Goal: Check status: Check status

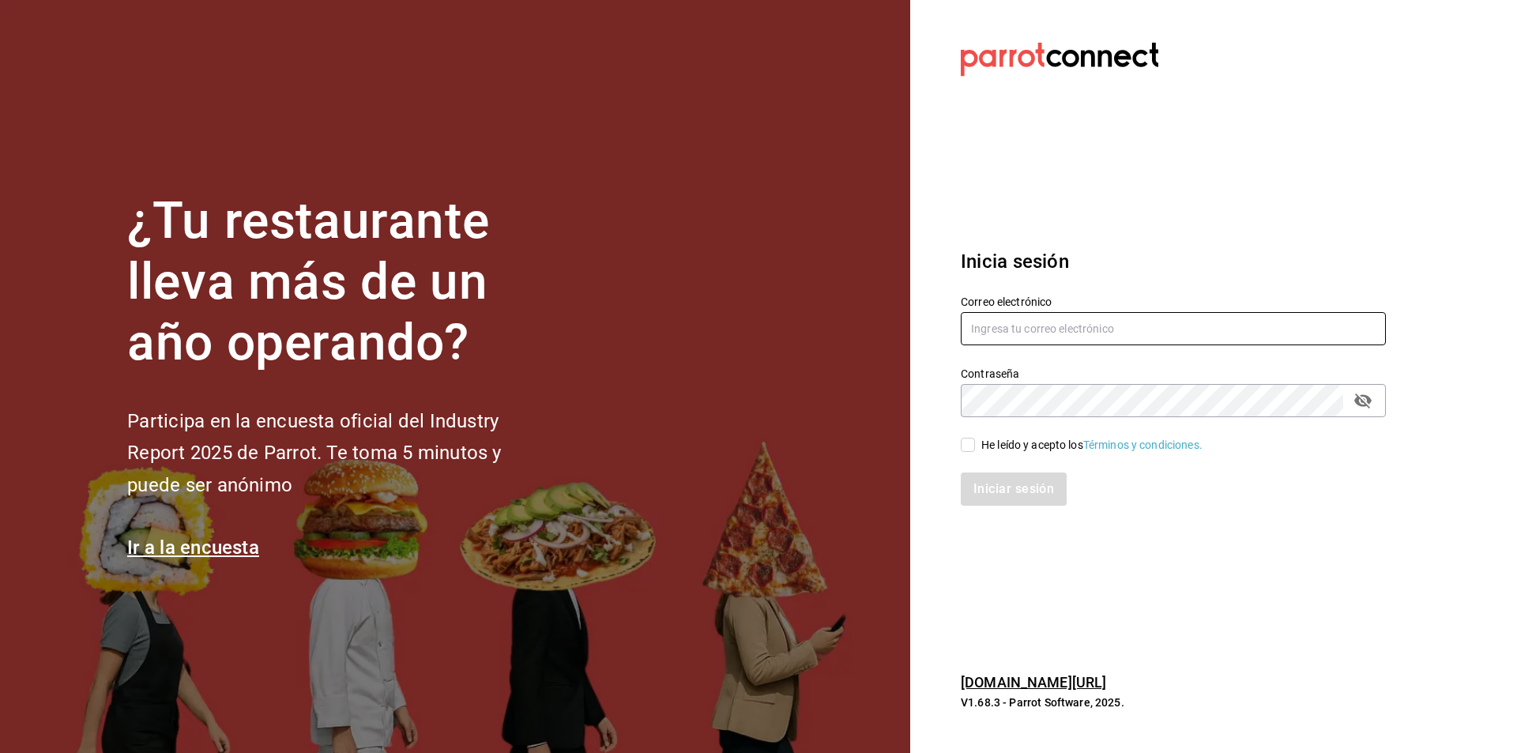
type input "[PERSON_NAME][EMAIL_ADDRESS][PERSON_NAME][DOMAIN_NAME]"
click at [963, 445] on input "He leído y acepto los Términos y condiciones." at bounding box center [968, 445] width 14 height 14
checkbox input "true"
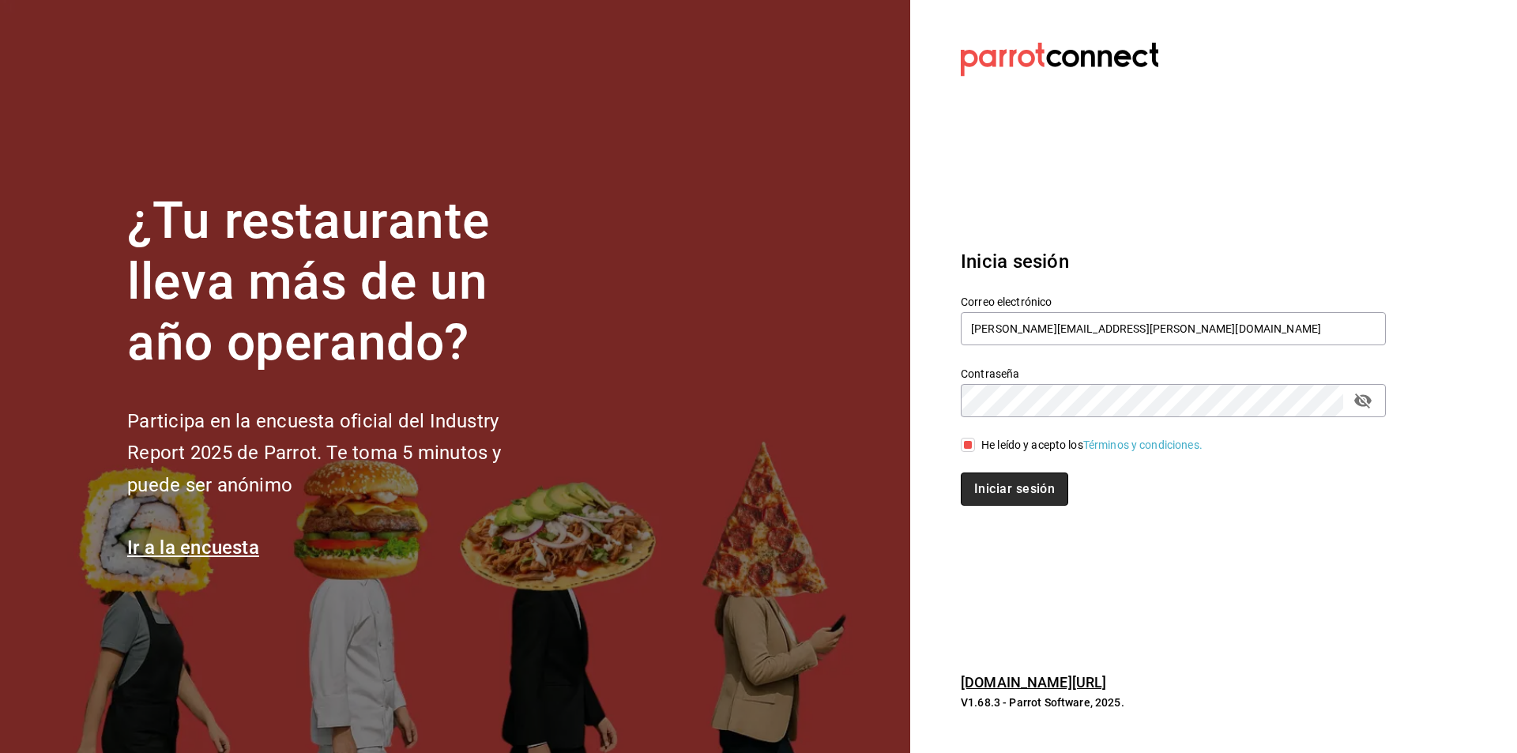
click at [1010, 488] on button "Iniciar sesión" at bounding box center [1014, 489] width 107 height 33
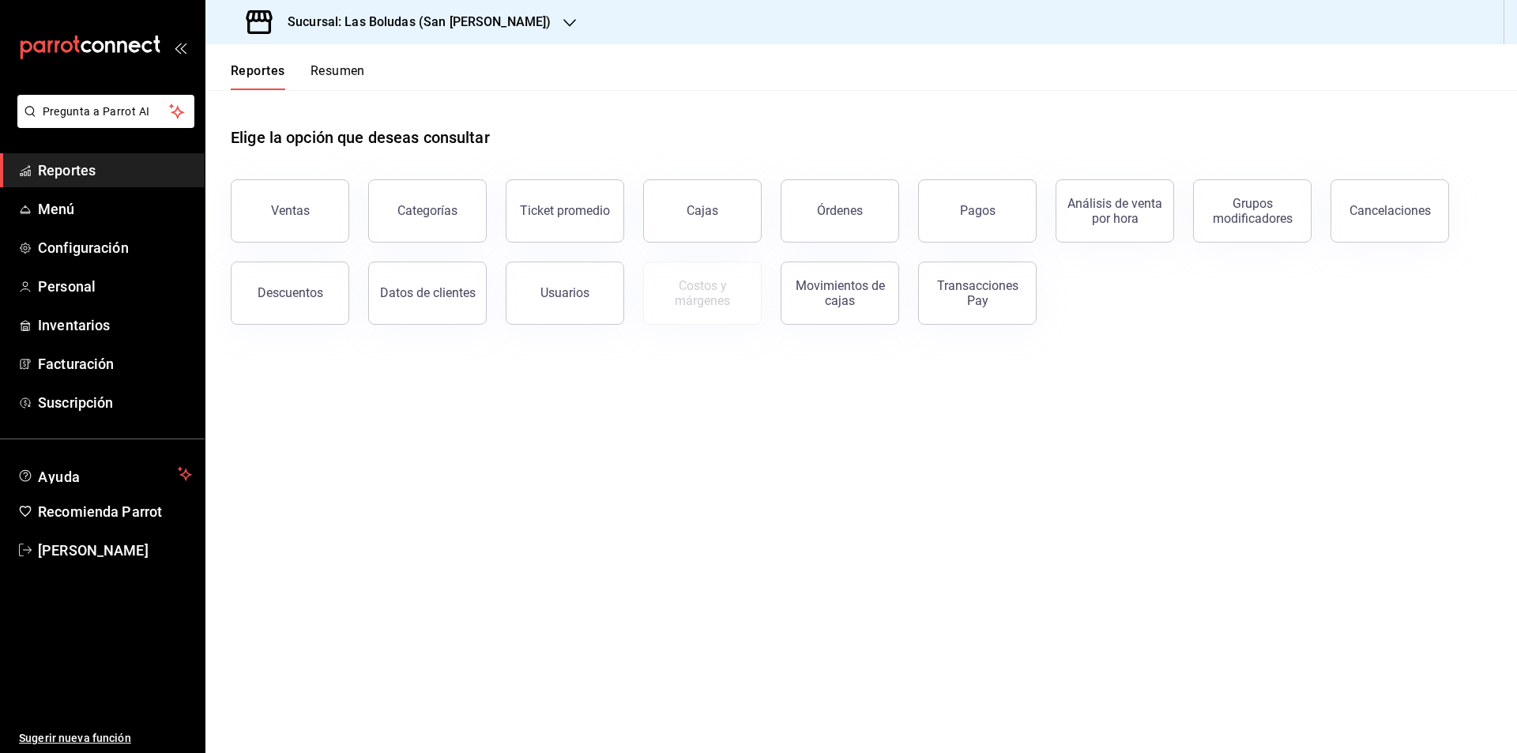
click at [323, 65] on button "Resumen" at bounding box center [338, 76] width 55 height 27
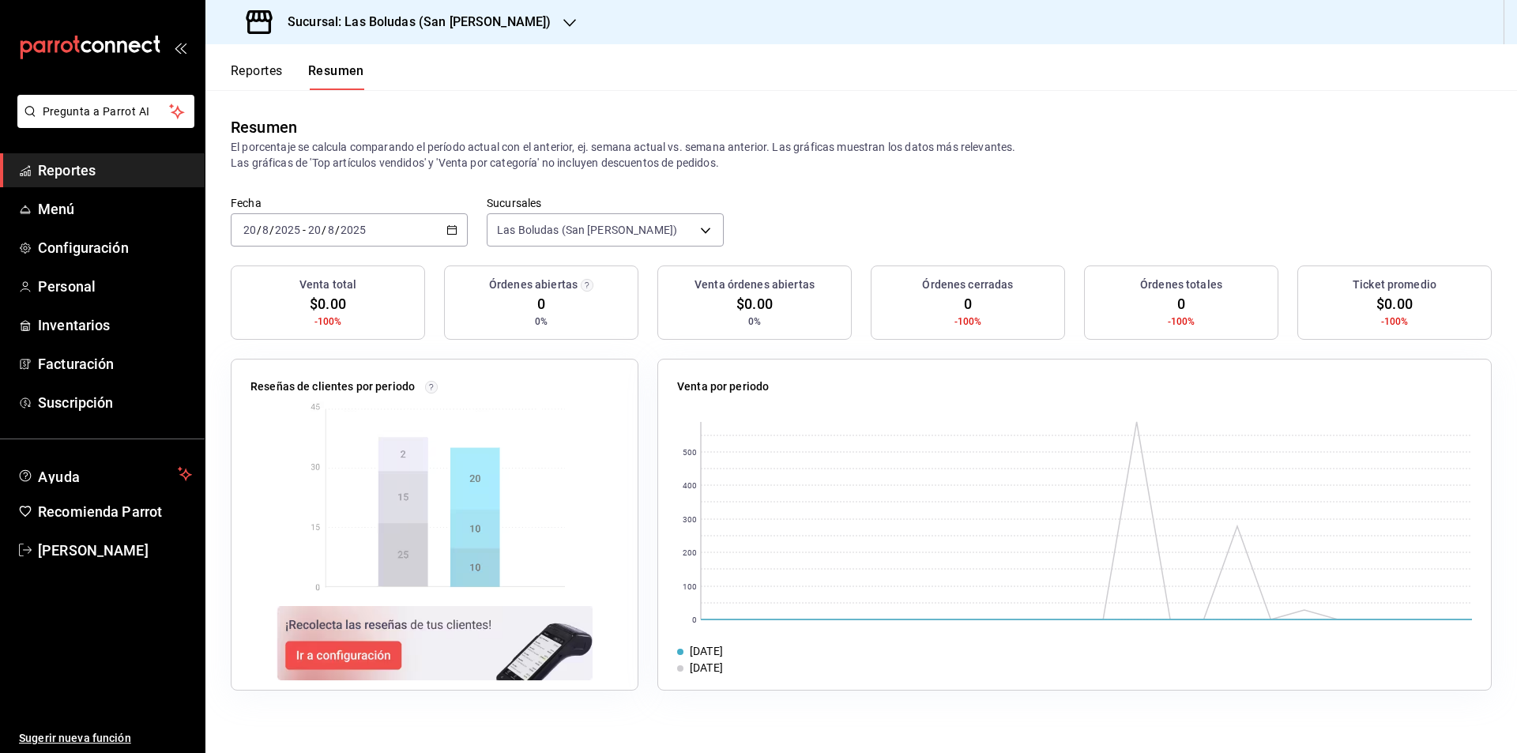
click at [457, 231] on \(Stroke\) "button" at bounding box center [451, 230] width 9 height 9
click at [279, 453] on span "Rango de fechas" at bounding box center [305, 455] width 122 height 17
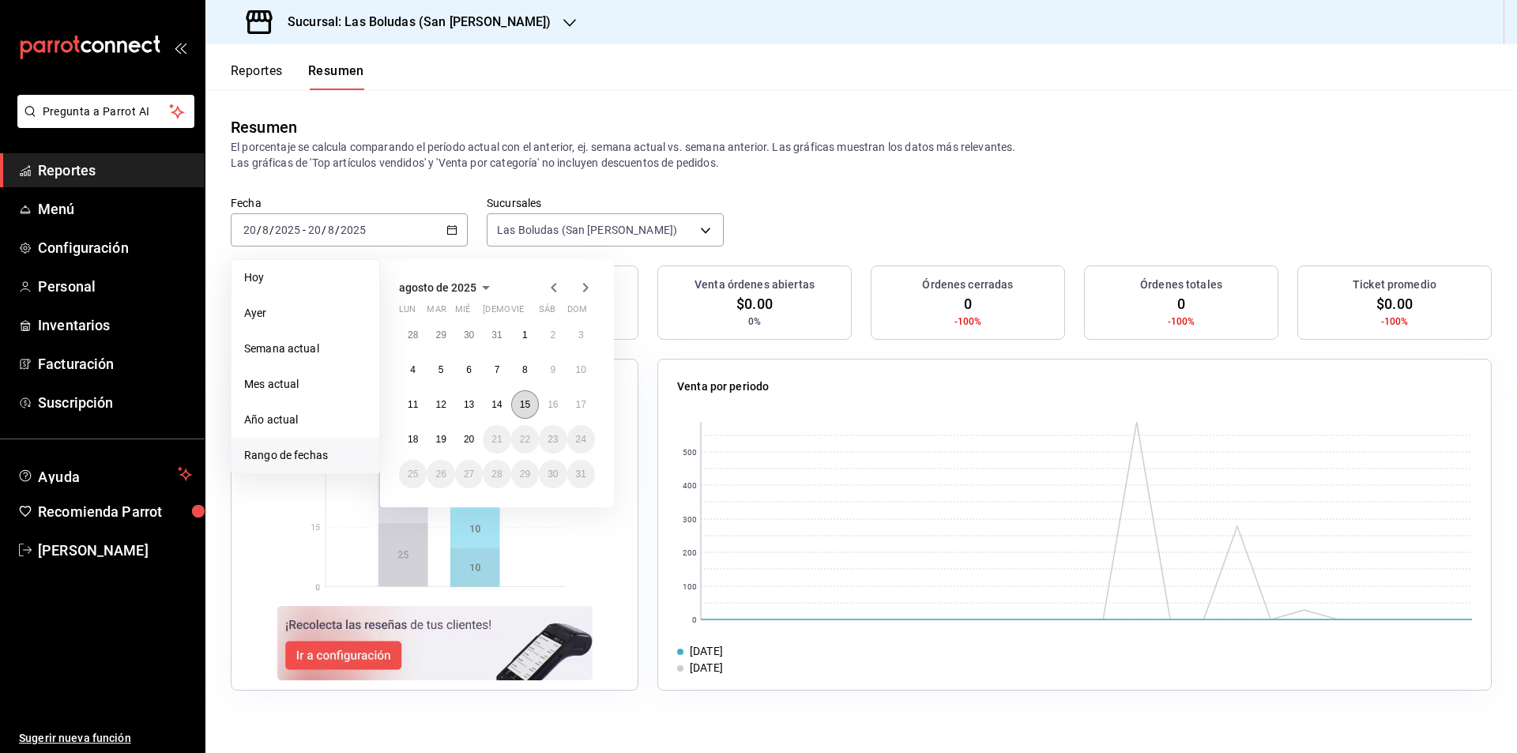
click at [521, 406] on abbr "15" at bounding box center [525, 404] width 10 height 11
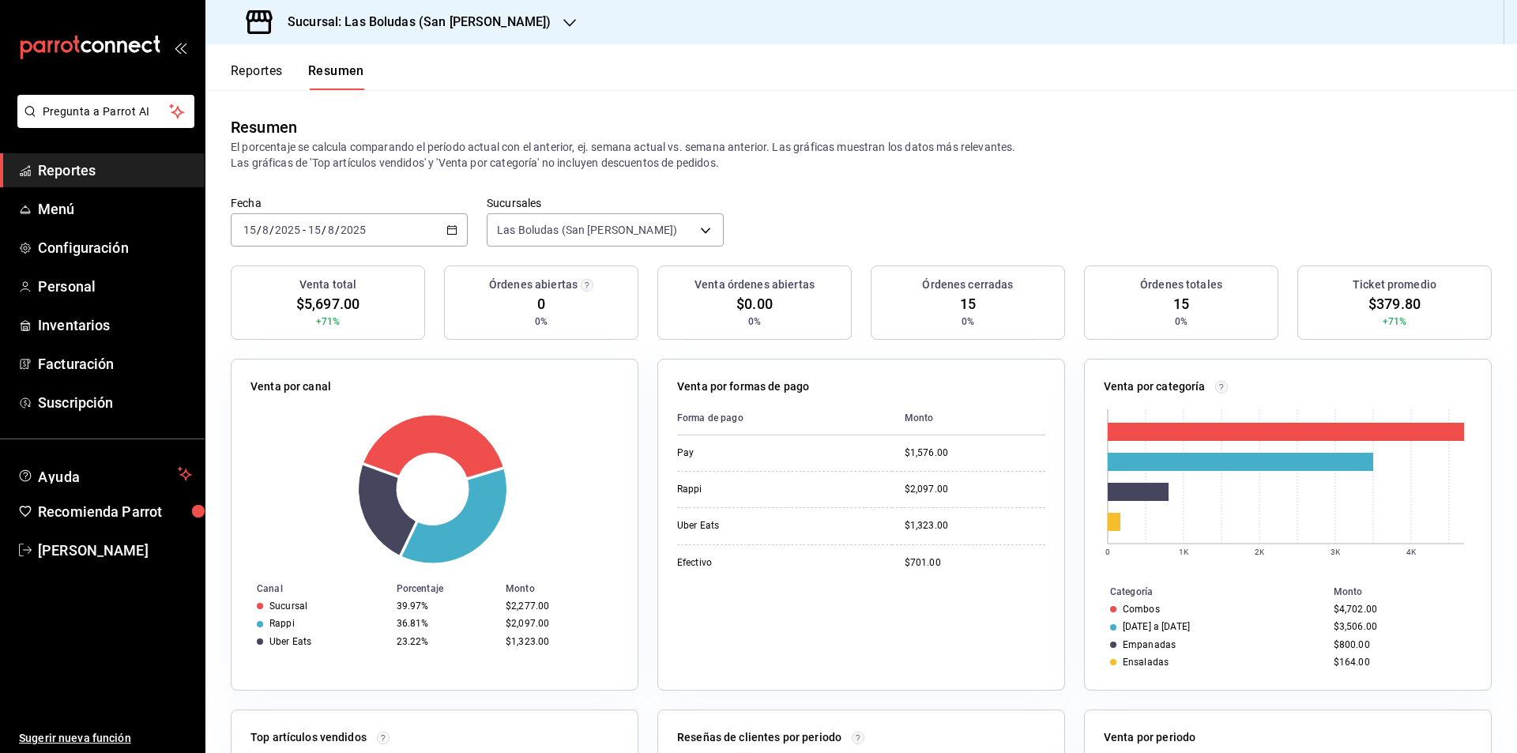
click at [441, 231] on div "[DATE] [DATE] - [DATE] [DATE]" at bounding box center [349, 229] width 237 height 33
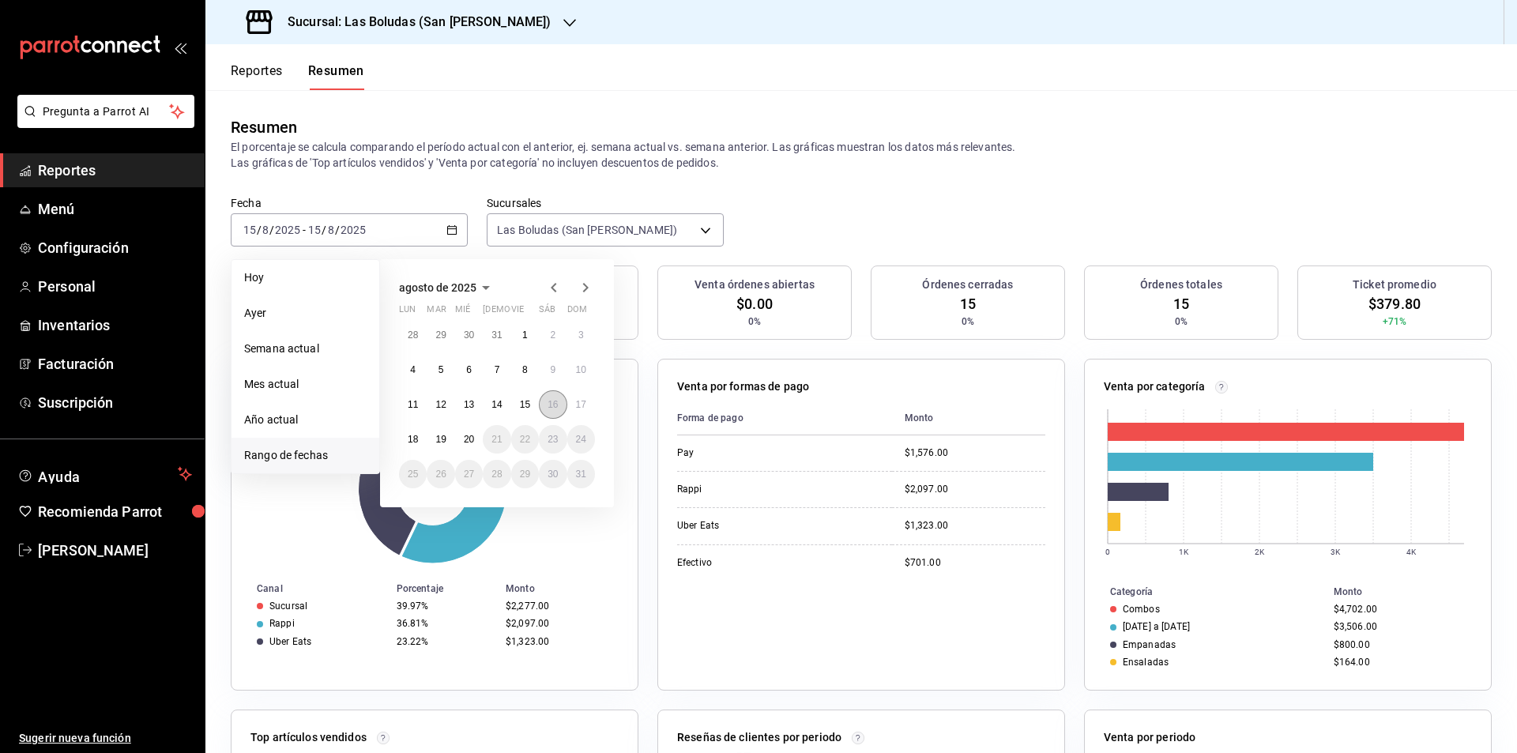
click at [558, 398] on button "16" at bounding box center [553, 404] width 28 height 28
click at [556, 399] on abbr "16" at bounding box center [553, 404] width 10 height 11
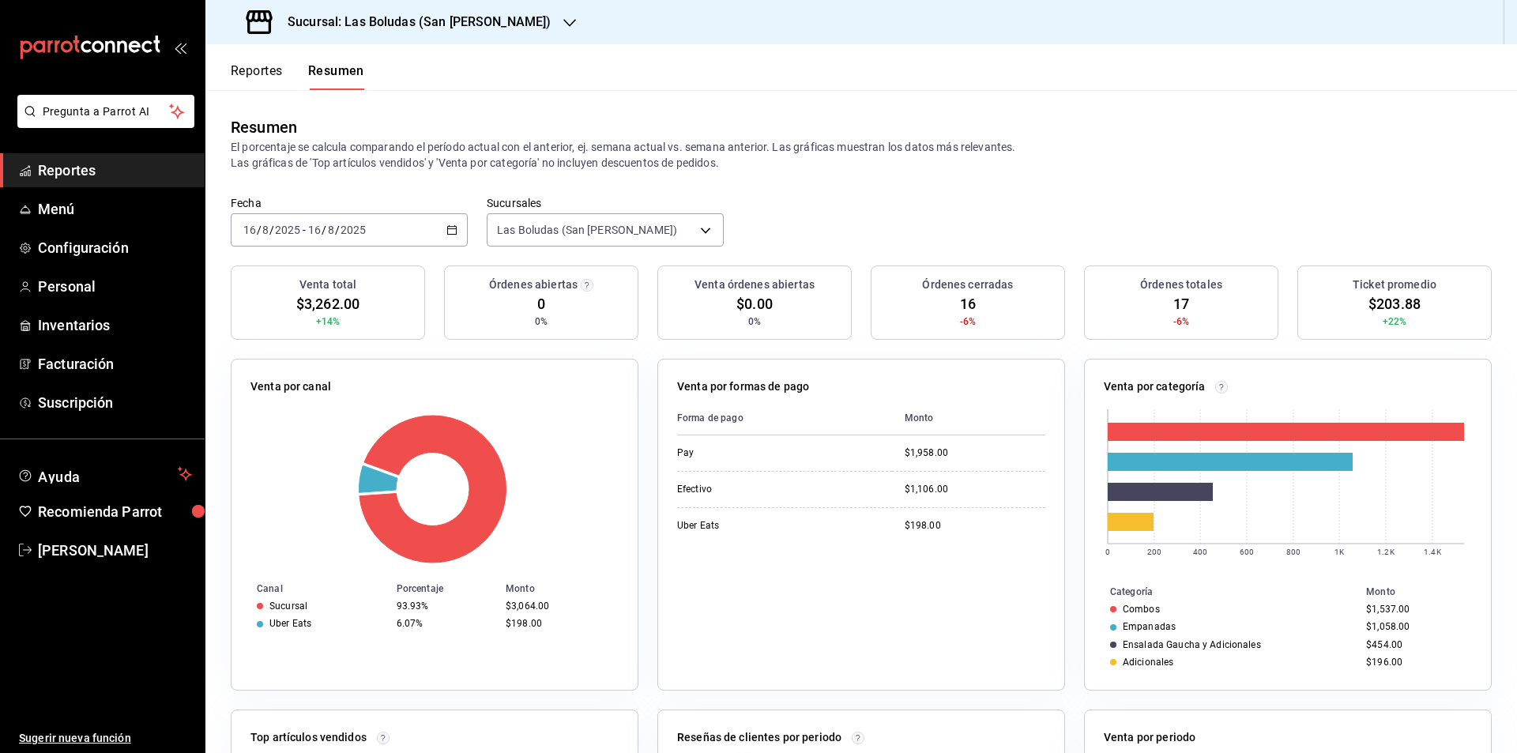
click at [457, 228] on div "[DATE] [DATE] - [DATE] [DATE]" at bounding box center [349, 229] width 237 height 33
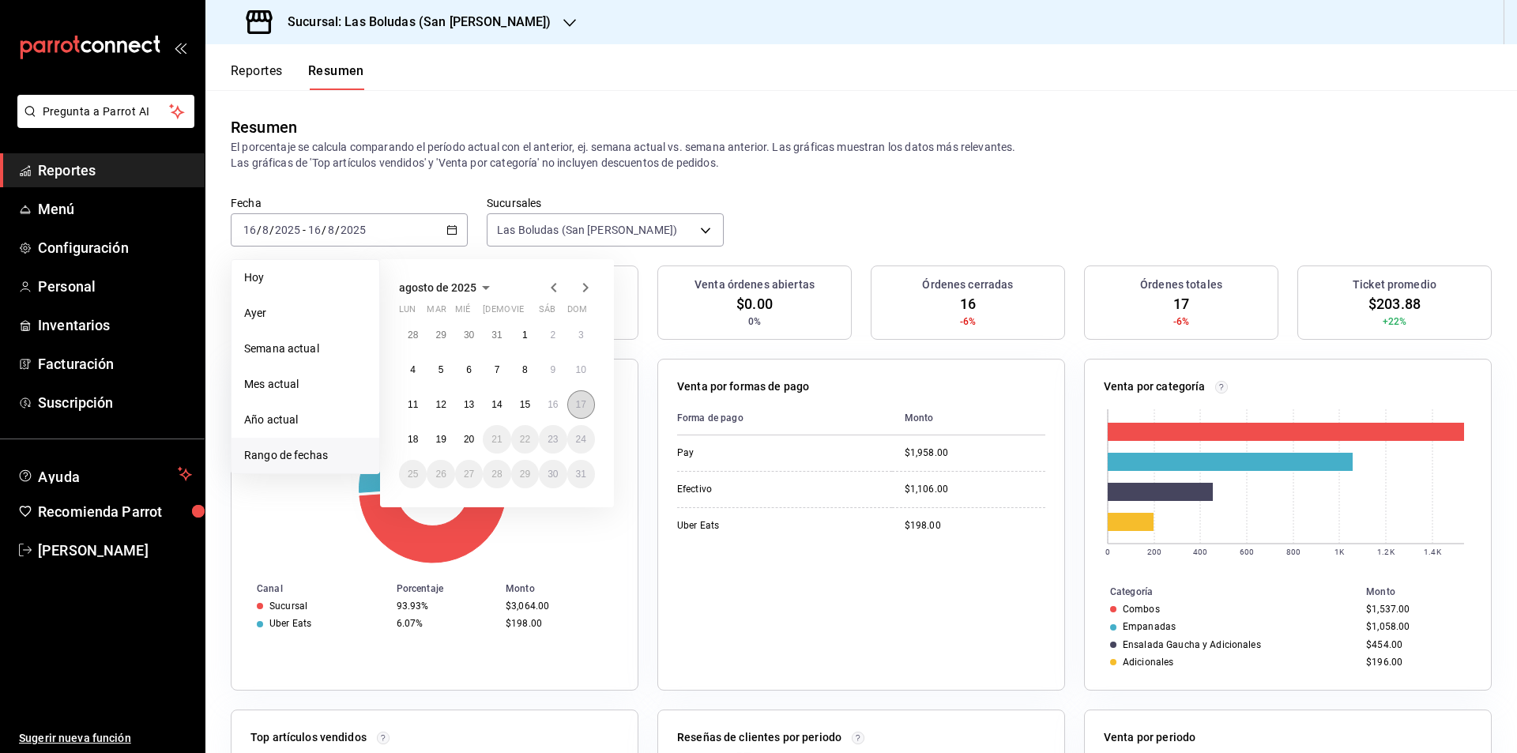
click at [590, 401] on button "17" at bounding box center [581, 404] width 28 height 28
click at [587, 401] on button "17" at bounding box center [581, 404] width 28 height 28
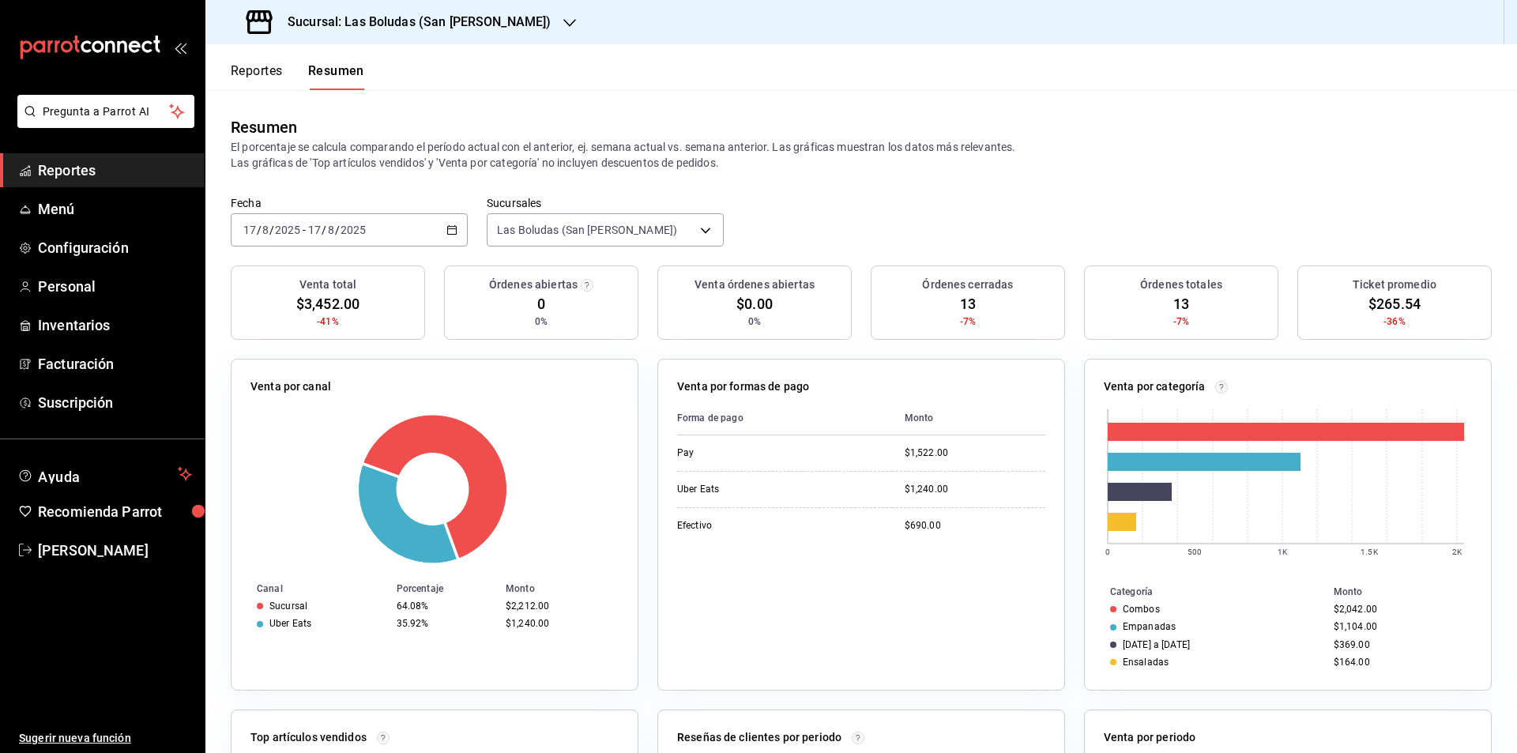
click at [447, 227] on icon "button" at bounding box center [452, 229] width 11 height 11
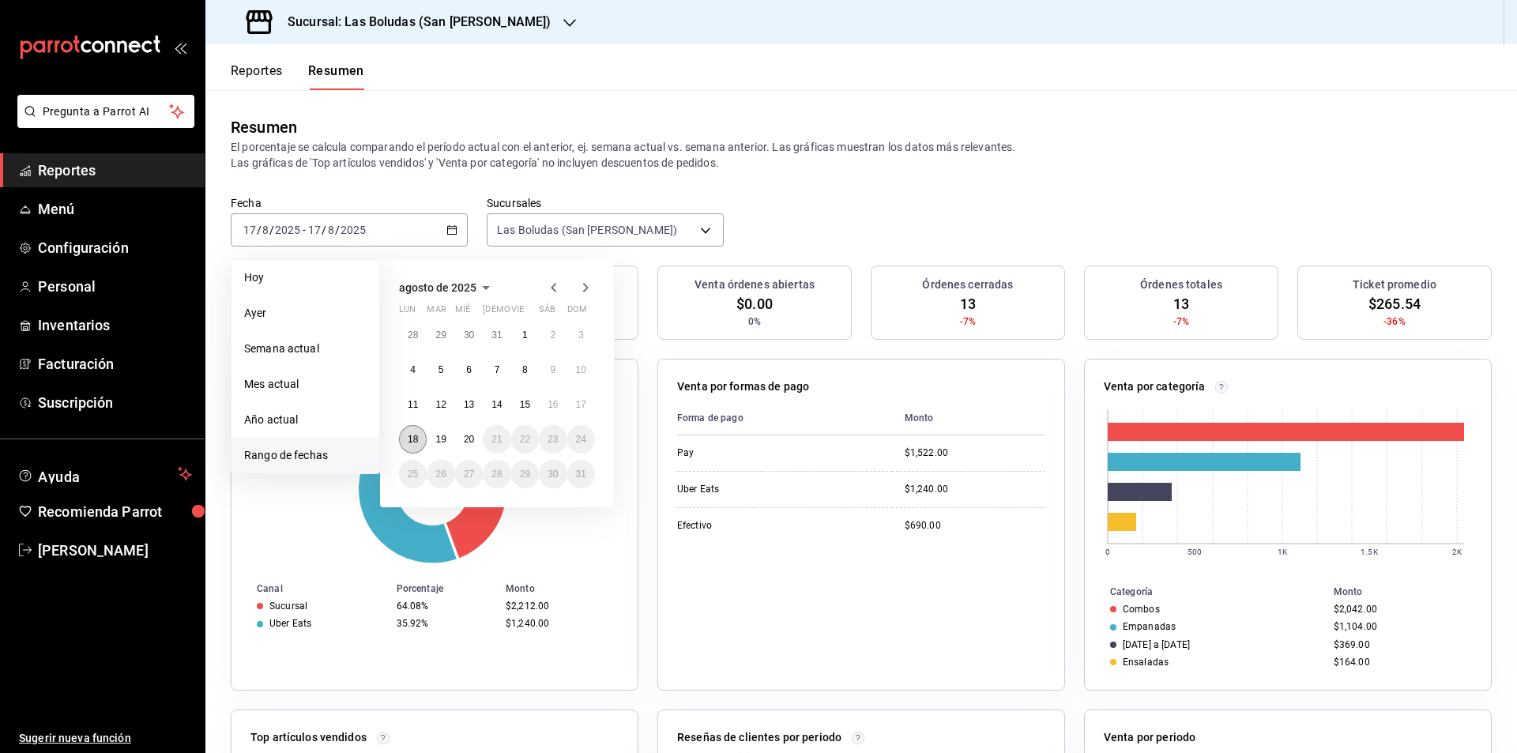
click at [414, 441] on abbr "18" at bounding box center [413, 439] width 10 height 11
click at [413, 439] on abbr "18" at bounding box center [413, 439] width 10 height 11
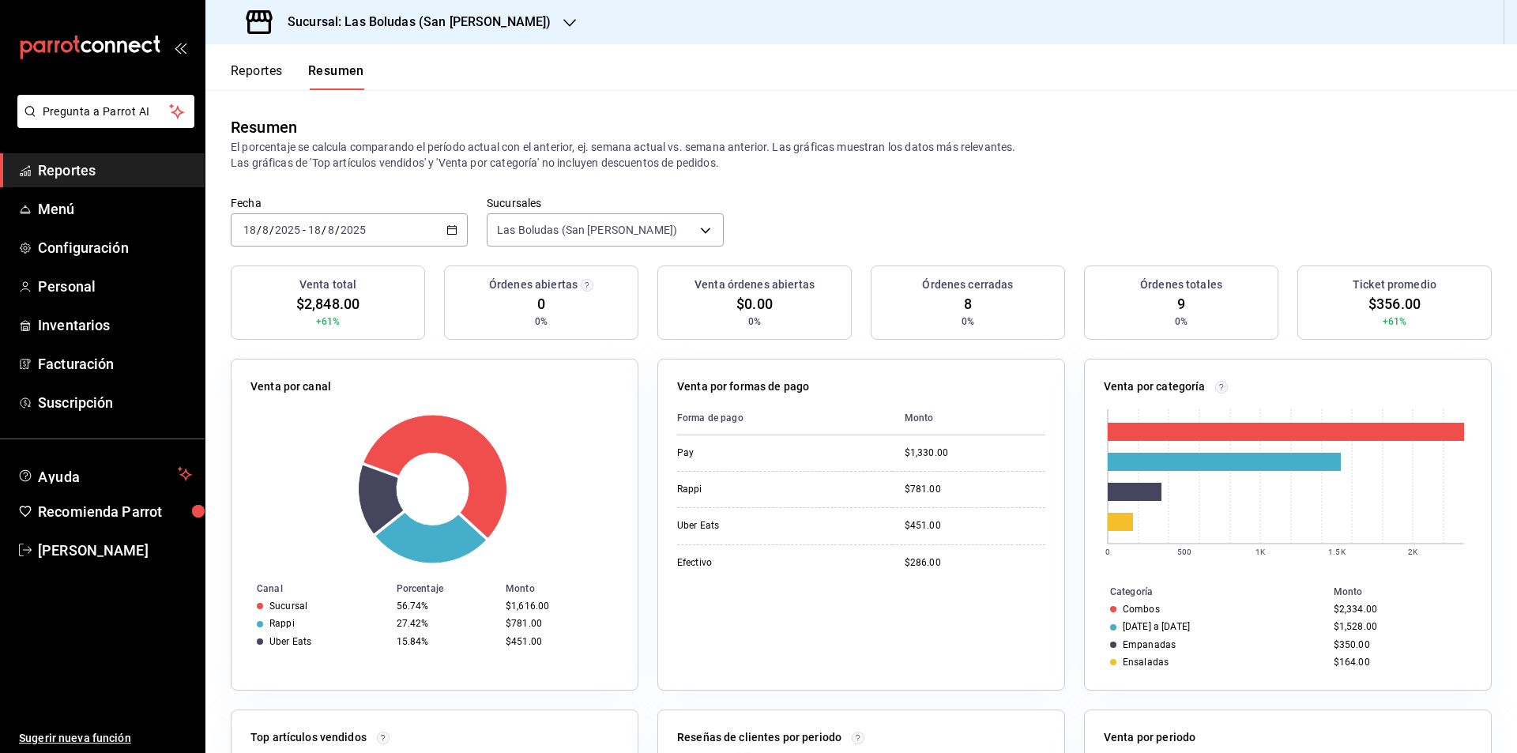
click at [447, 231] on icon "button" at bounding box center [452, 229] width 11 height 11
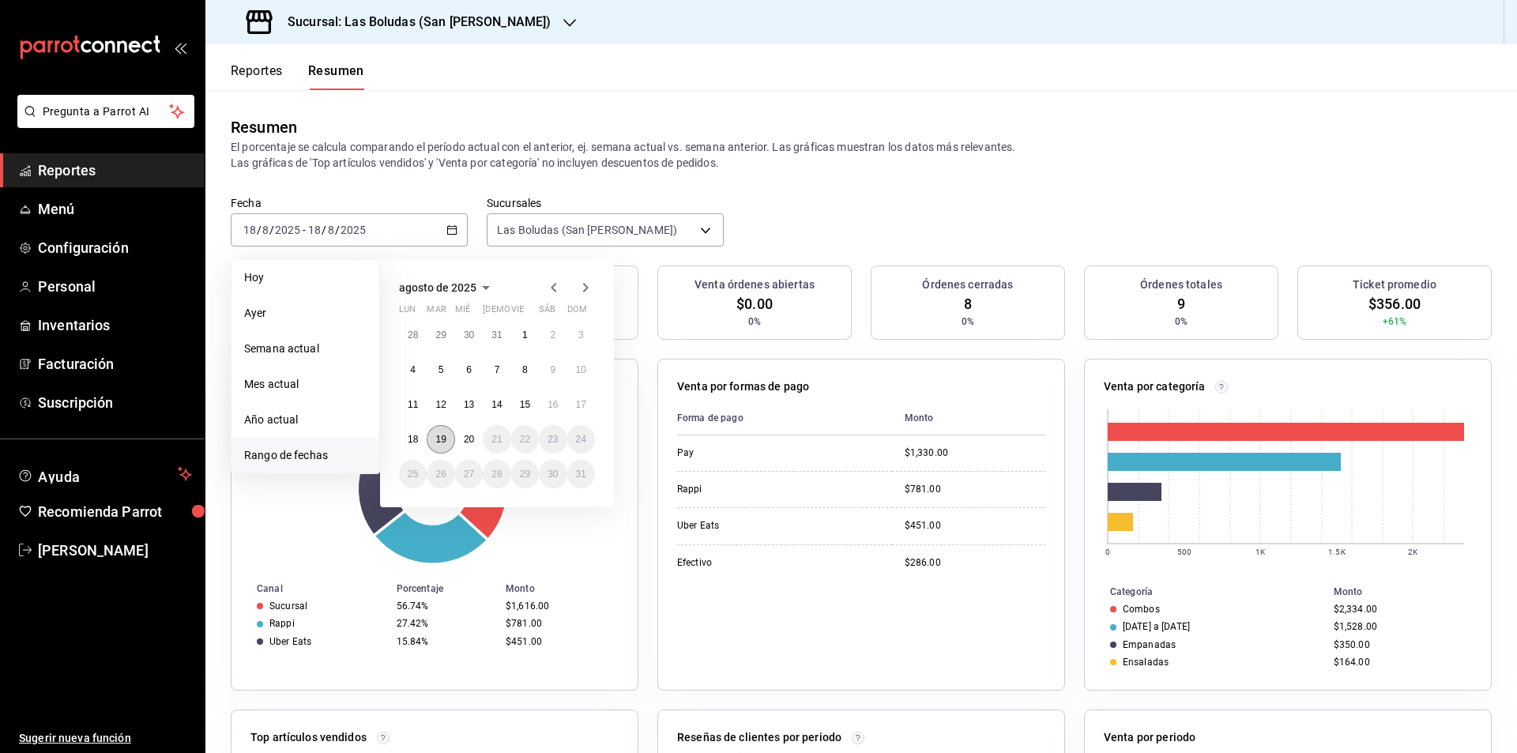
click at [435, 435] on abbr "19" at bounding box center [440, 439] width 10 height 11
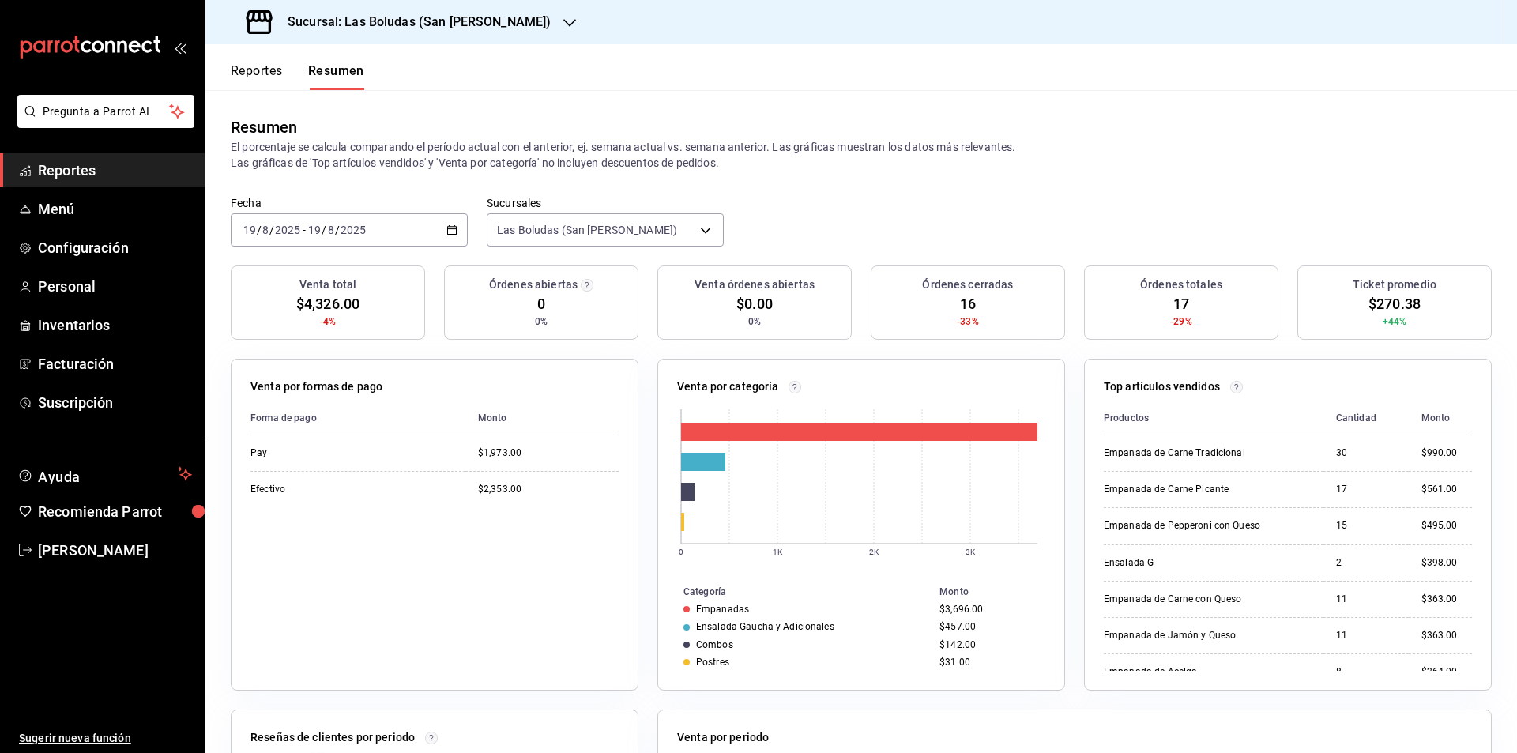
click at [441, 224] on div "[DATE] [DATE] - [DATE] [DATE]" at bounding box center [349, 229] width 237 height 33
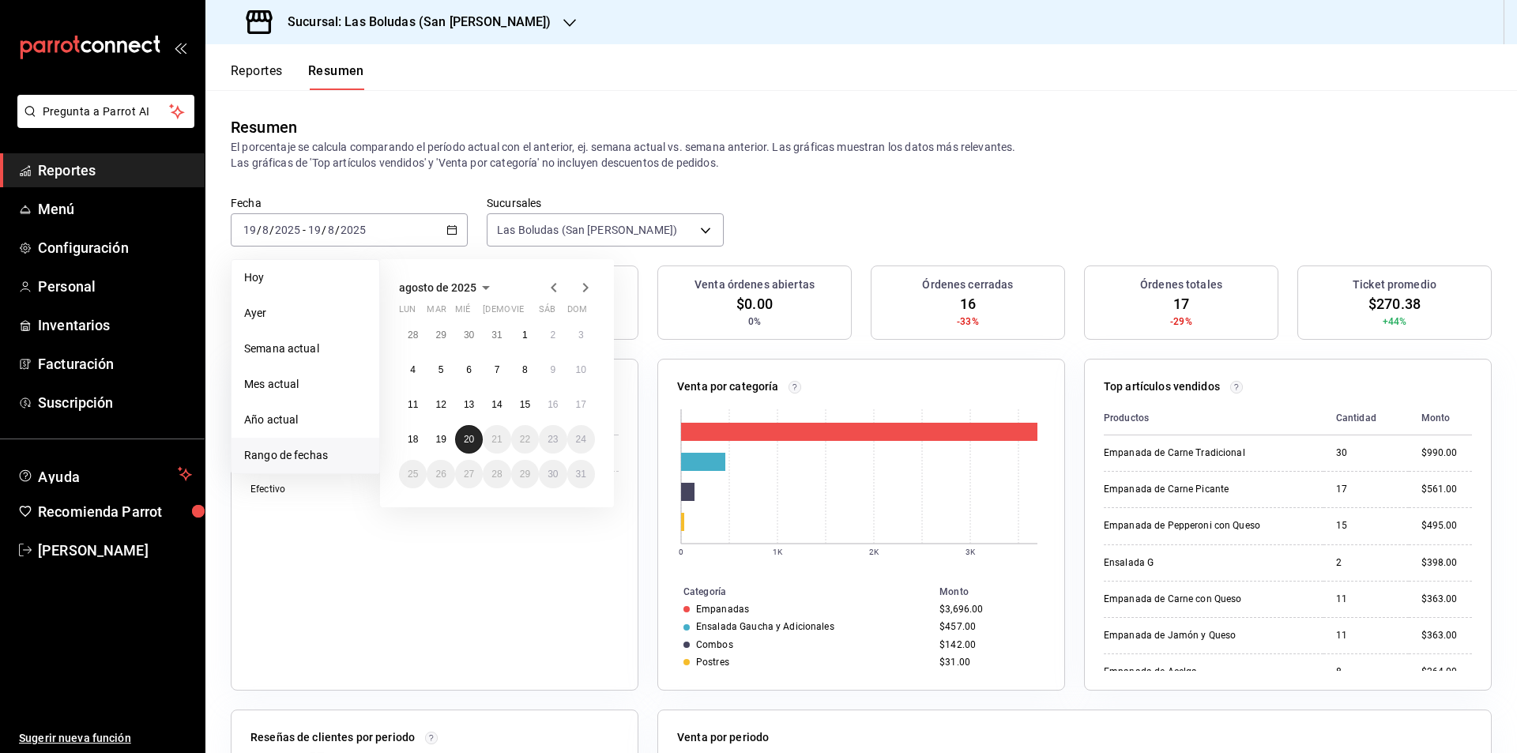
click at [469, 435] on abbr "20" at bounding box center [469, 439] width 10 height 11
click at [465, 437] on abbr "20" at bounding box center [469, 439] width 10 height 11
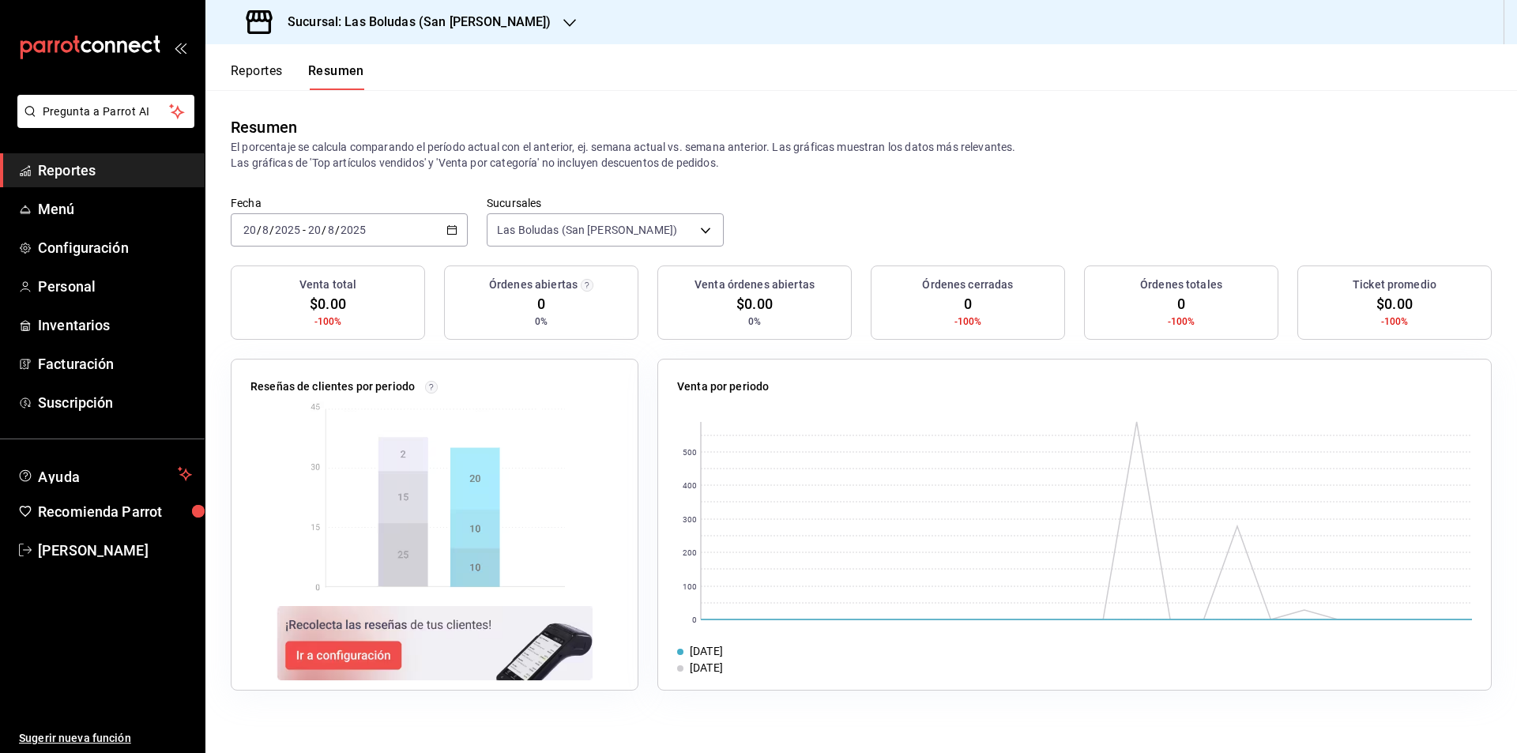
click at [450, 222] on div "[DATE] [DATE] - [DATE] [DATE]" at bounding box center [349, 229] width 237 height 33
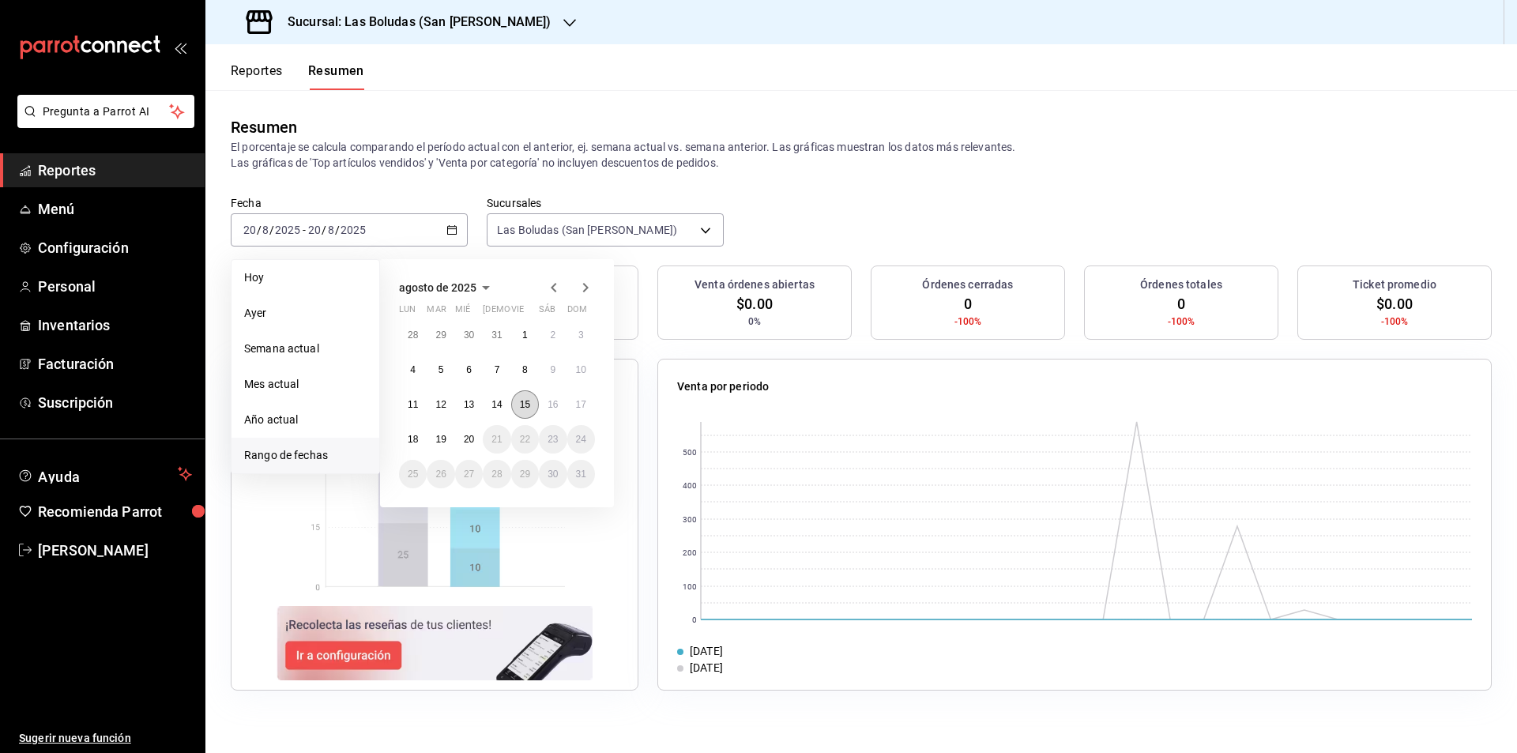
click at [524, 402] on abbr "15" at bounding box center [525, 404] width 10 height 11
click at [525, 402] on abbr "15" at bounding box center [525, 404] width 10 height 11
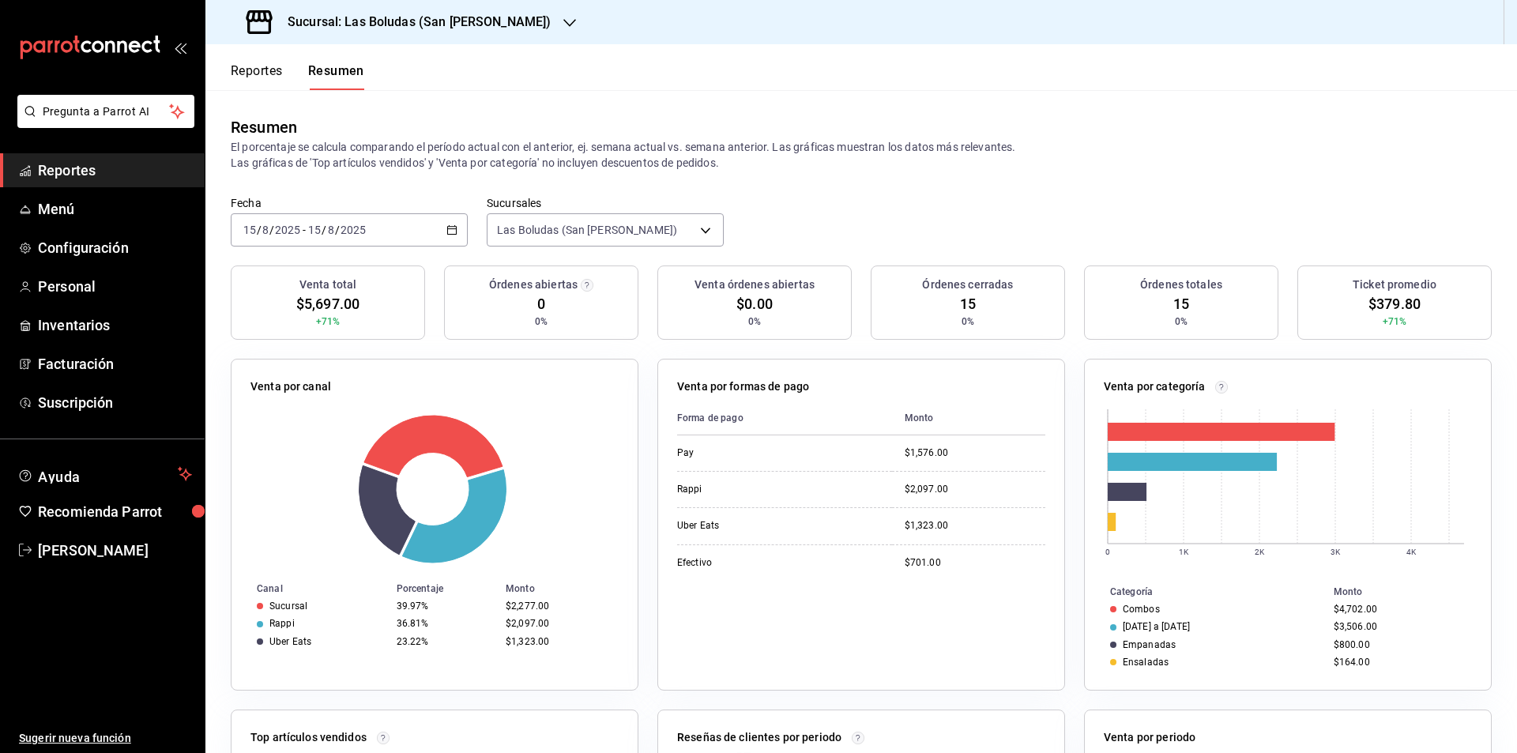
click at [563, 22] on icon "button" at bounding box center [569, 23] width 13 height 8
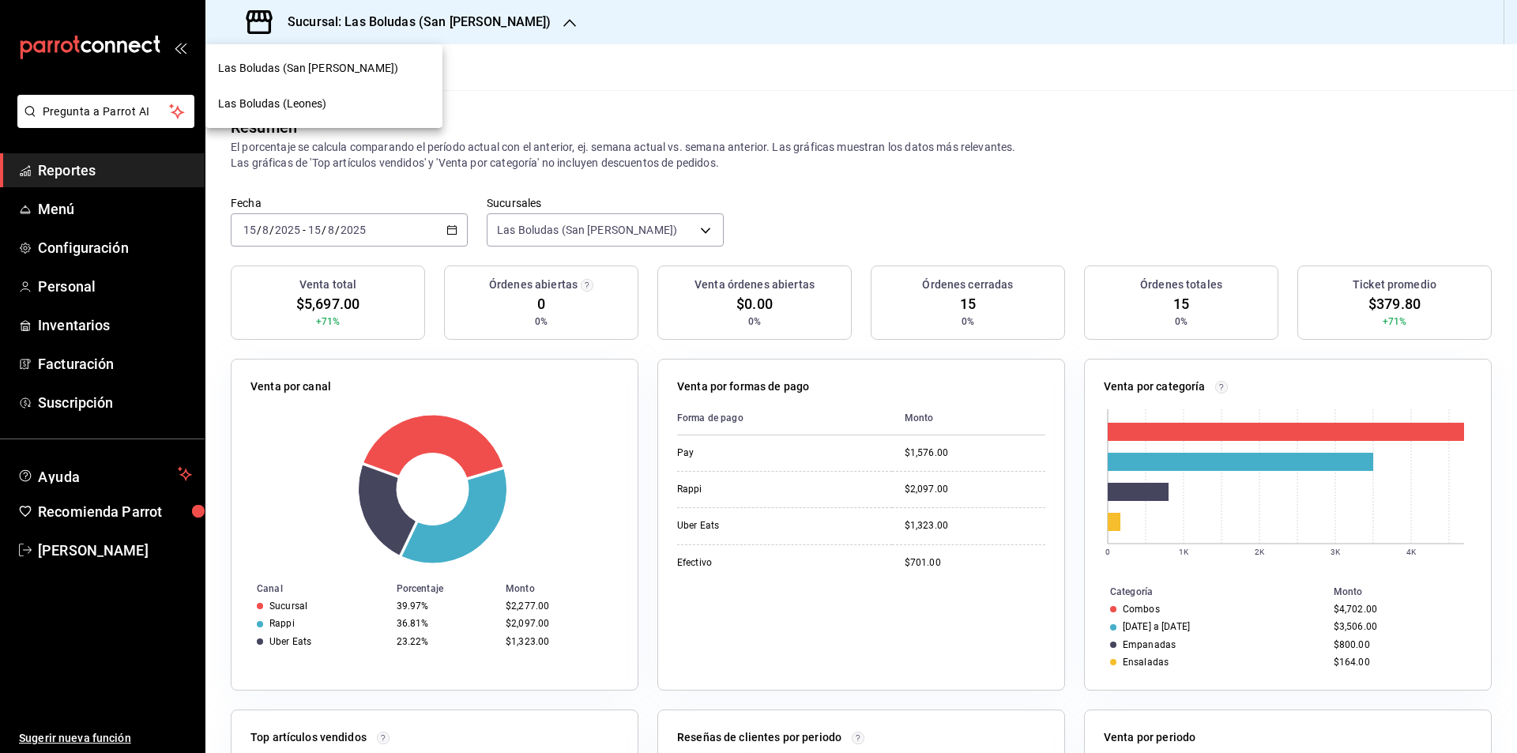
click at [300, 102] on span "Las Boludas (Leones)" at bounding box center [272, 104] width 109 height 17
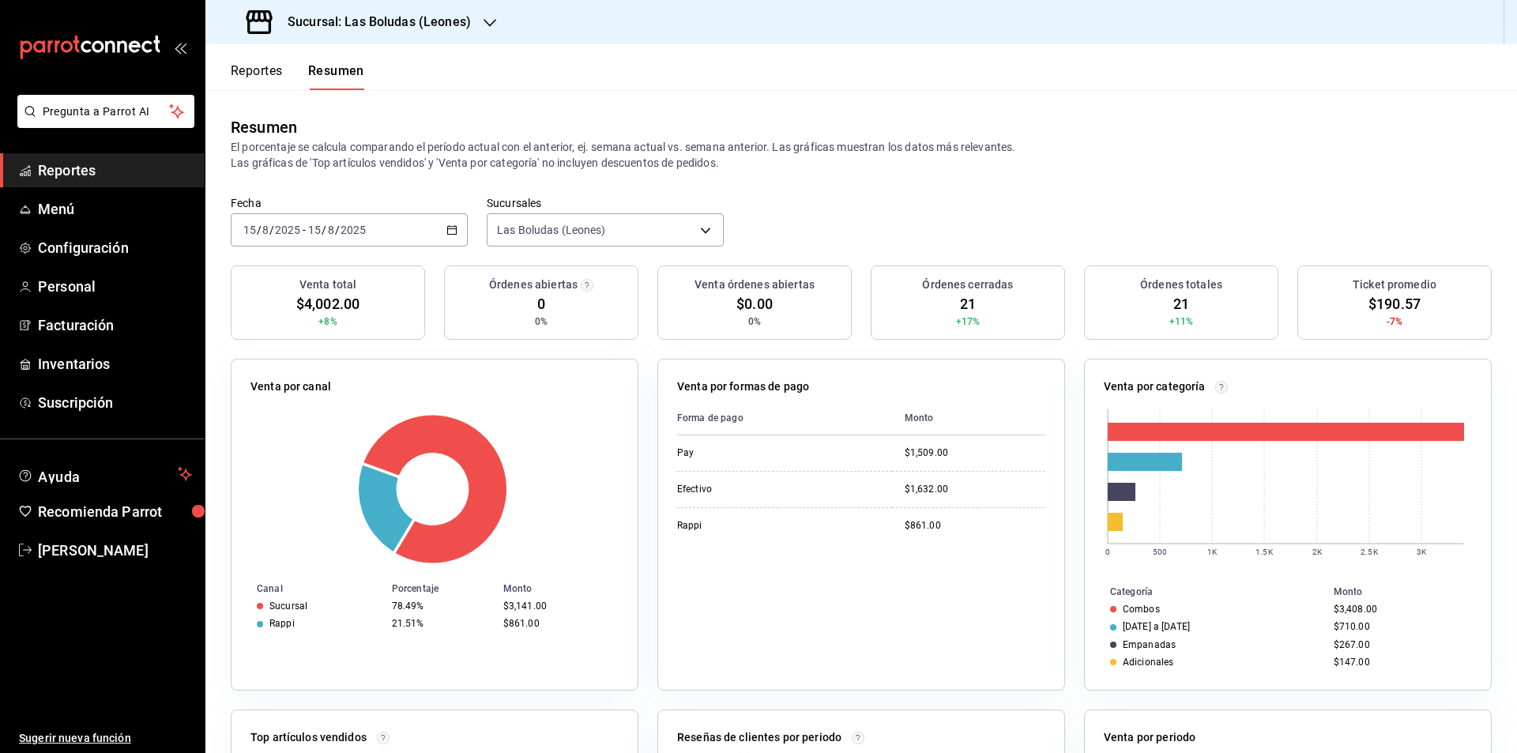
click at [448, 229] on \(Stroke\) "button" at bounding box center [452, 228] width 9 height 1
click at [306, 454] on span "Rango de fechas" at bounding box center [305, 455] width 122 height 17
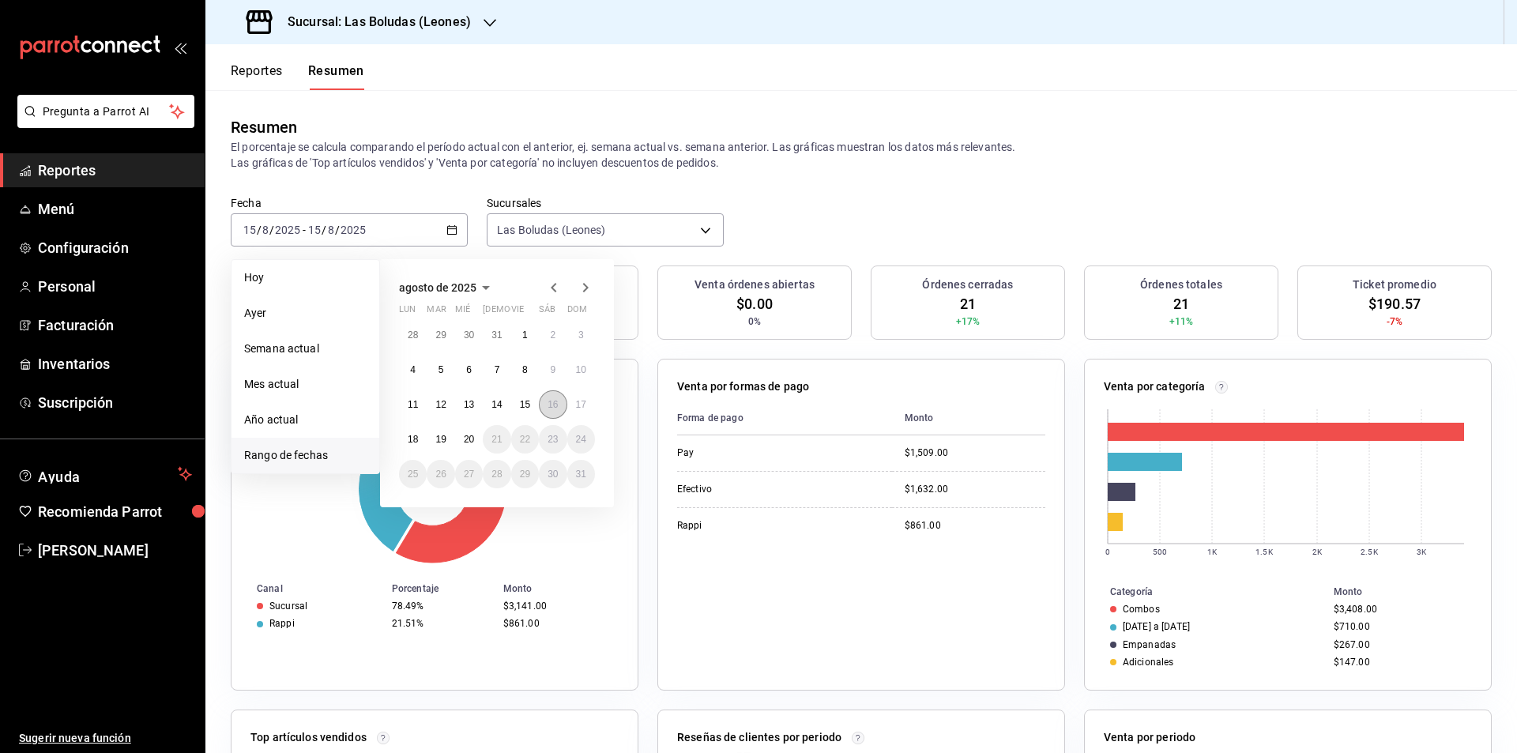
click at [545, 398] on button "16" at bounding box center [553, 404] width 28 height 28
click at [552, 396] on button "16" at bounding box center [553, 404] width 28 height 28
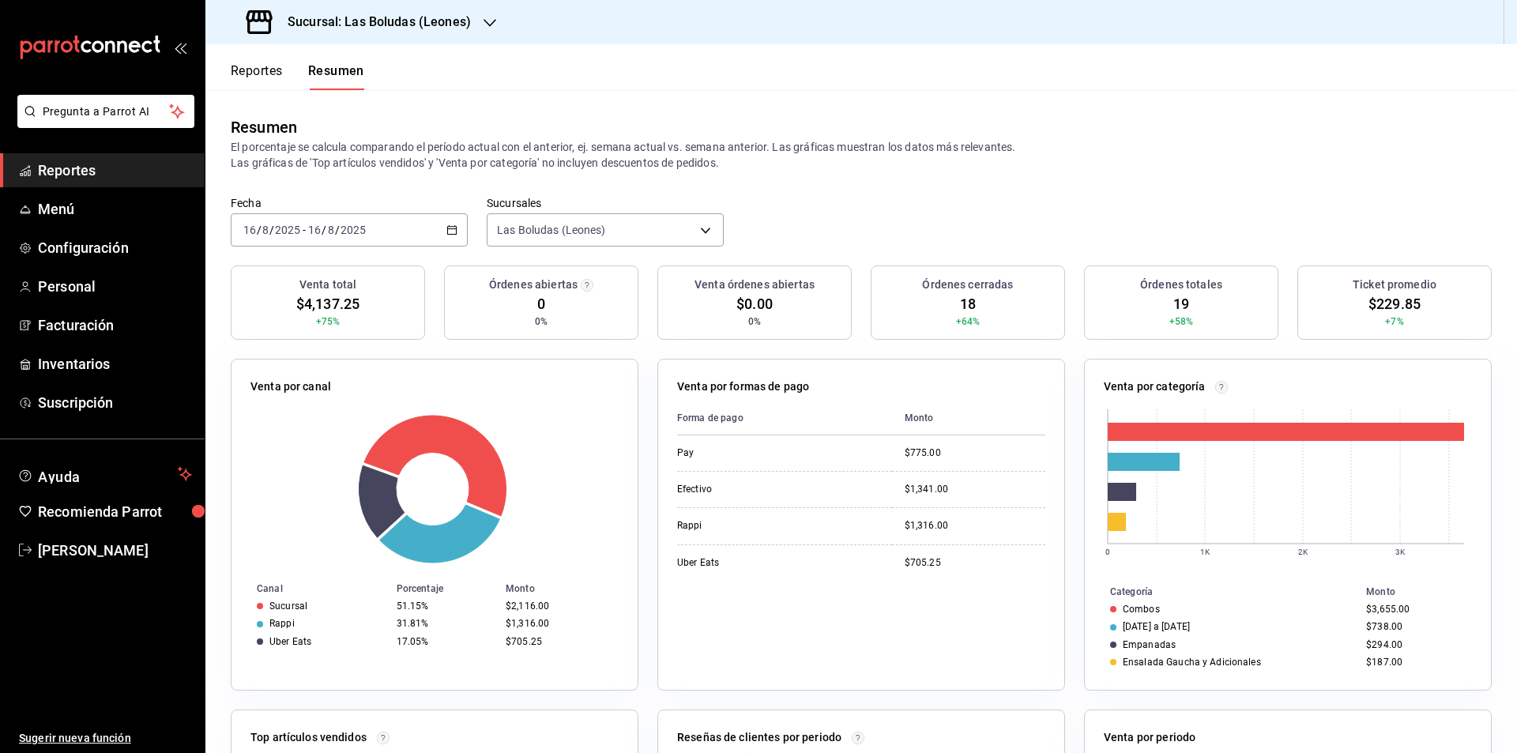
click at [448, 232] on icon "button" at bounding box center [452, 229] width 11 height 11
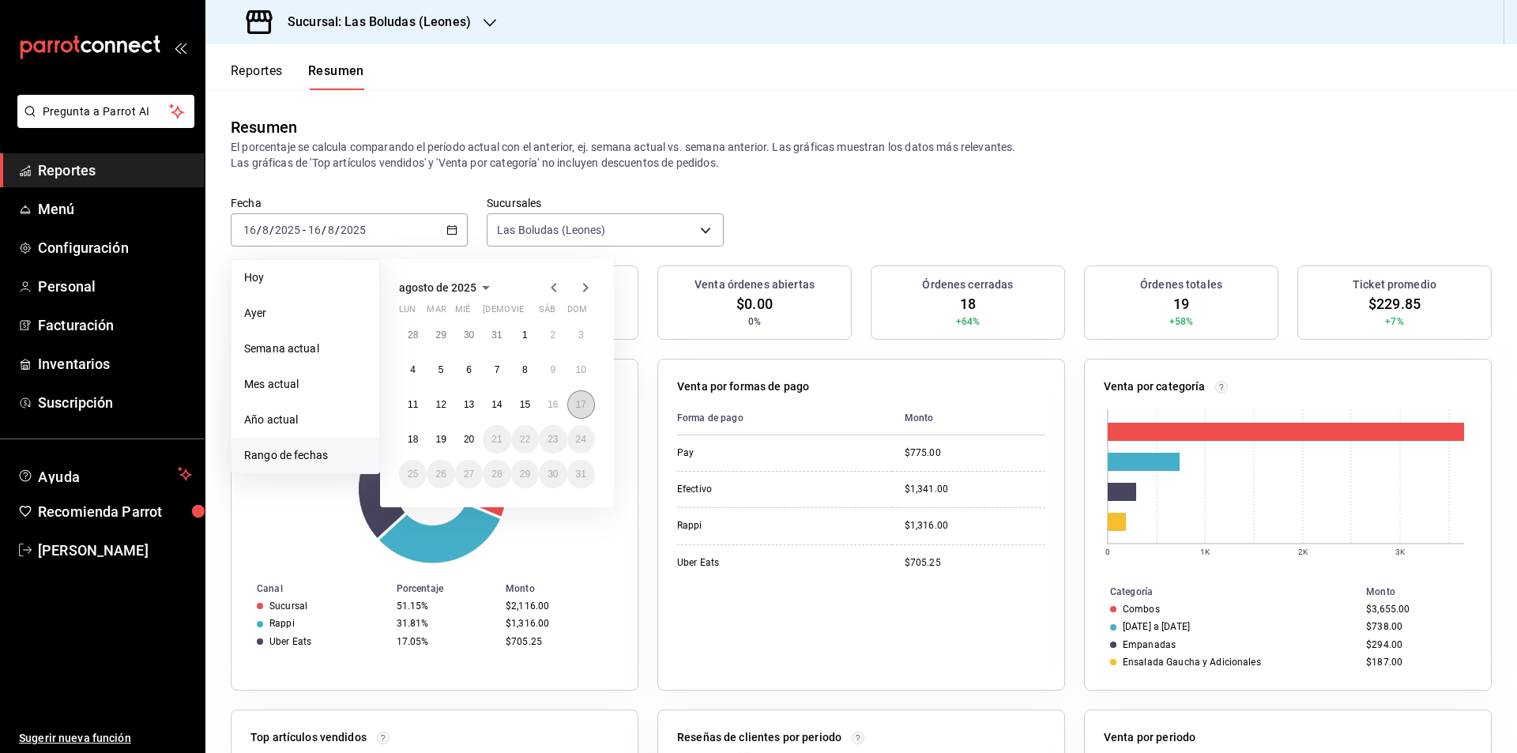
click at [582, 404] on abbr "17" at bounding box center [581, 404] width 10 height 11
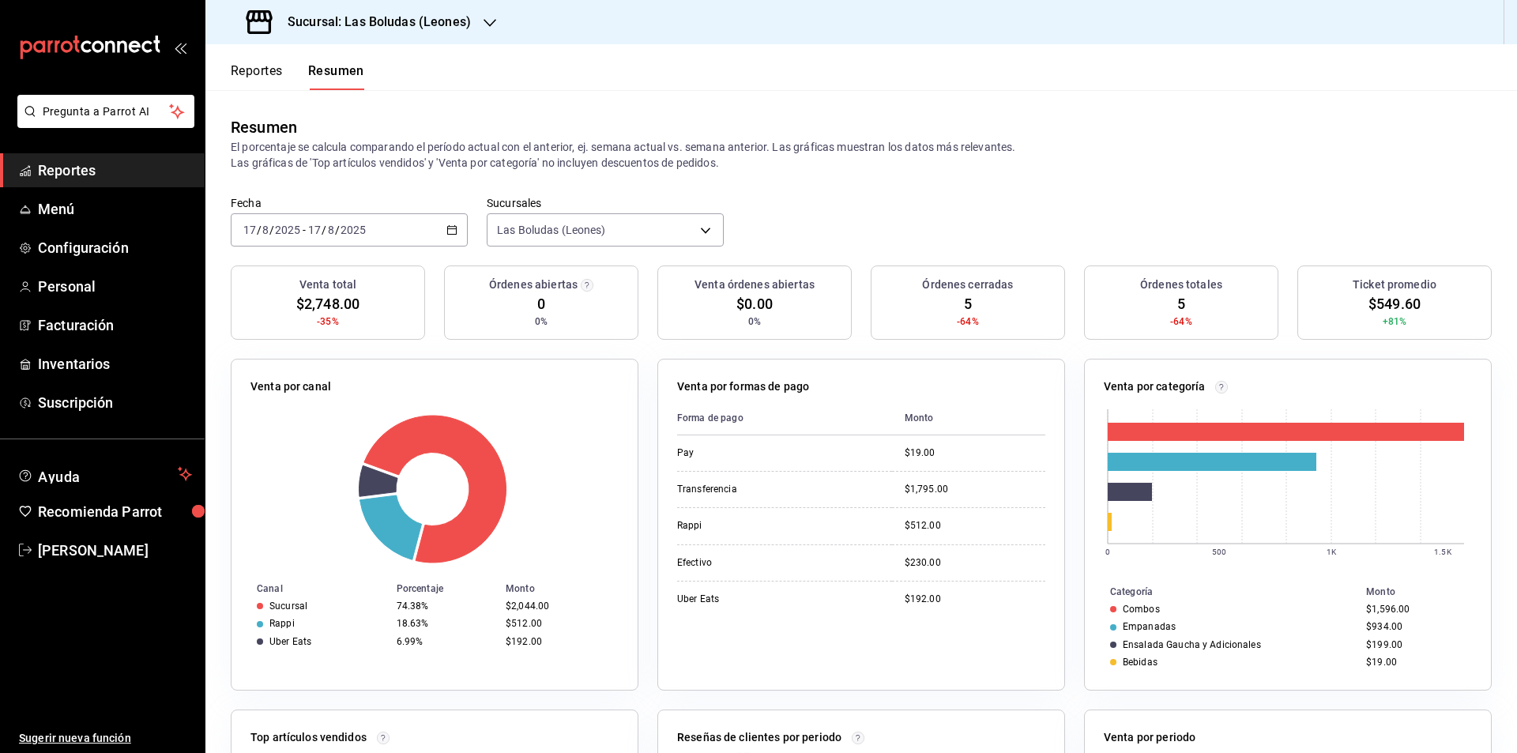
click at [447, 228] on icon "button" at bounding box center [452, 229] width 11 height 11
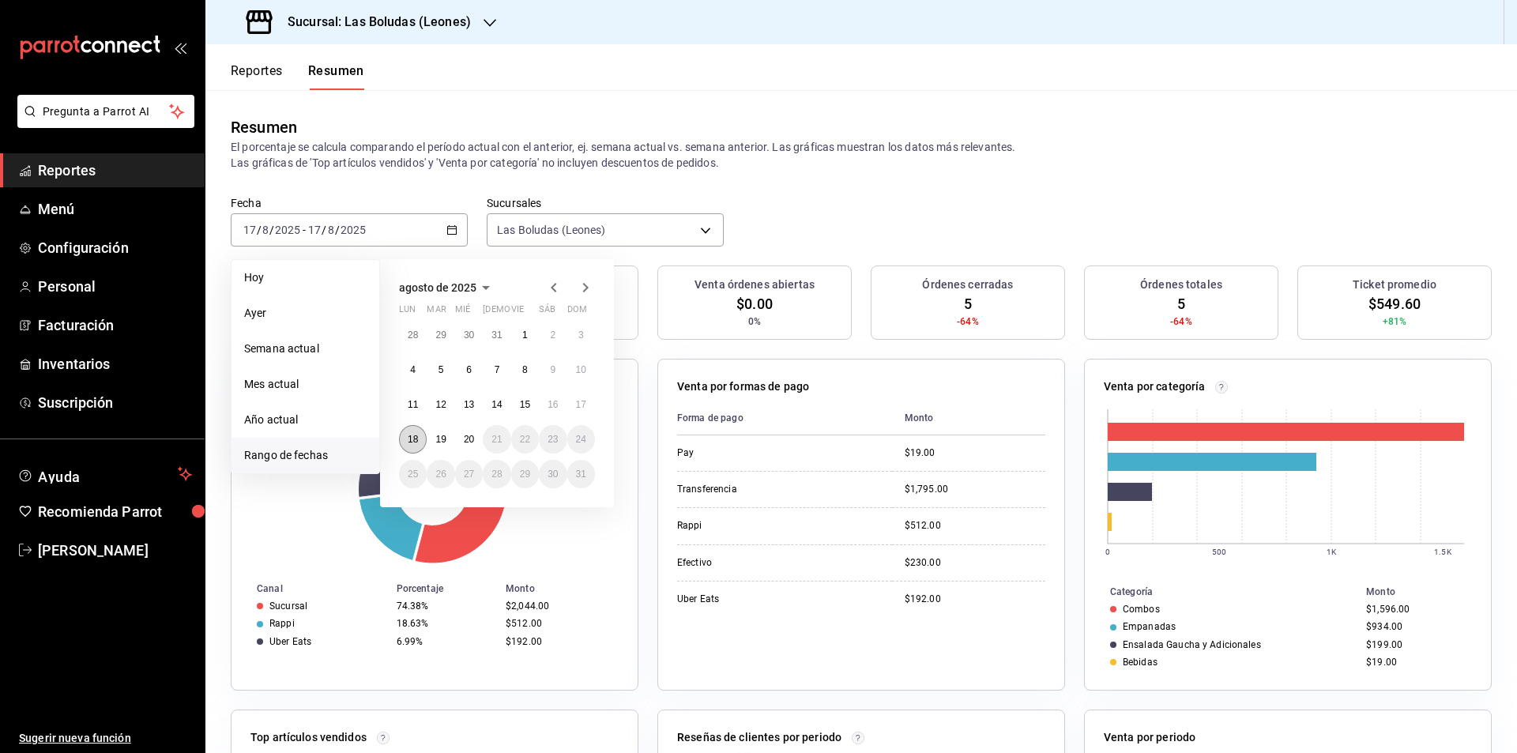
click at [413, 428] on button "18" at bounding box center [413, 439] width 28 height 28
click at [418, 437] on abbr "18" at bounding box center [413, 439] width 10 height 11
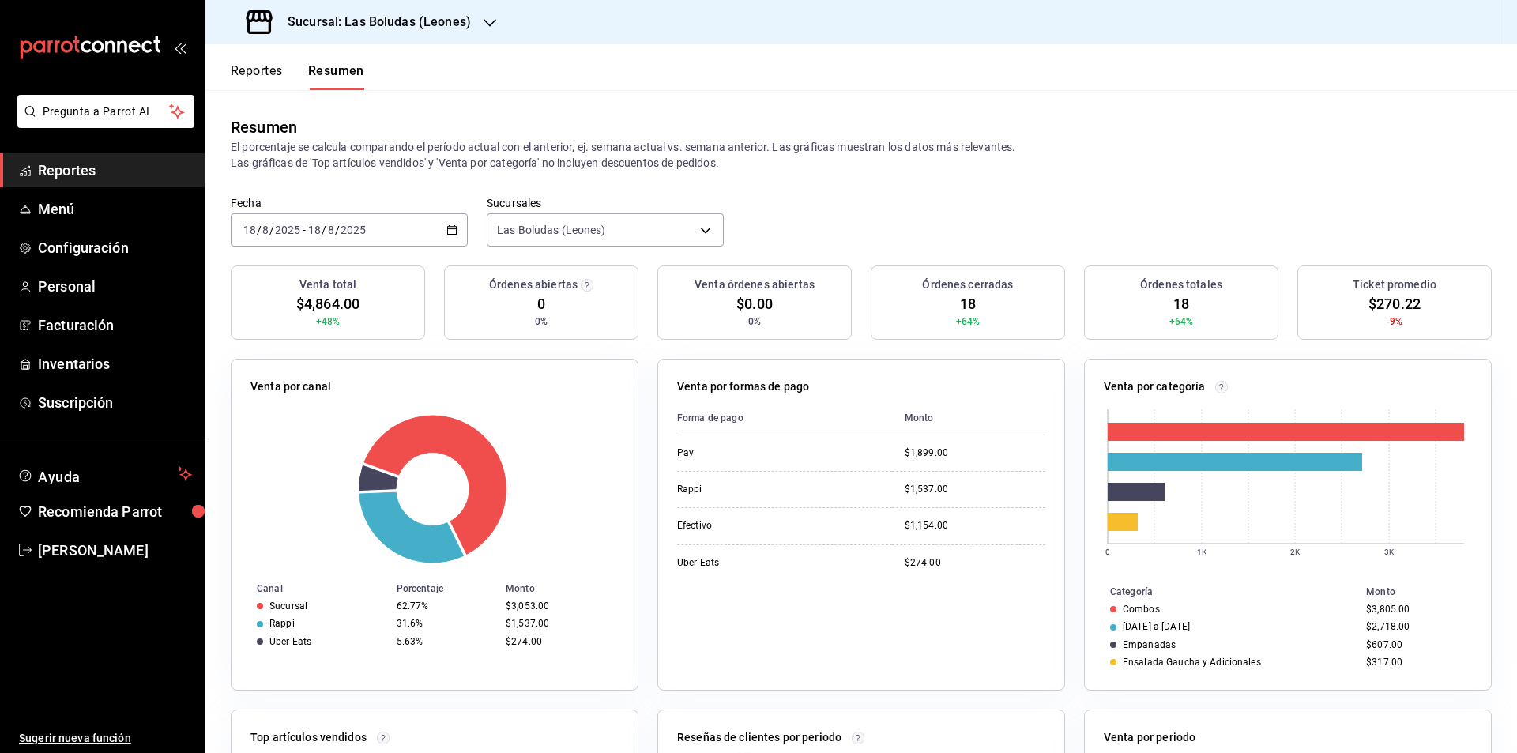
click at [456, 224] on div "[DATE] [DATE] - [DATE] [DATE]" at bounding box center [349, 229] width 237 height 33
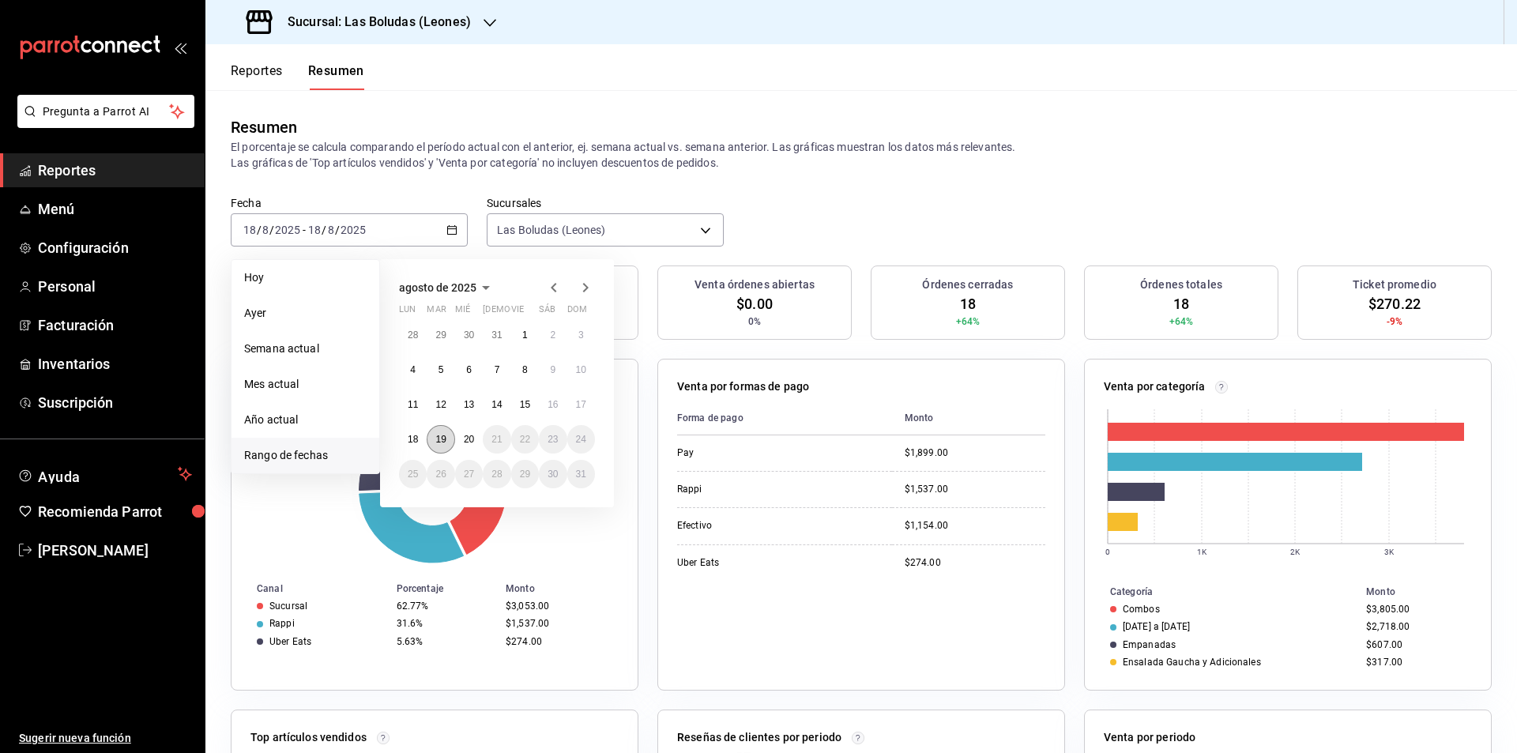
click at [435, 438] on button "19" at bounding box center [441, 439] width 28 height 28
click at [439, 439] on abbr "19" at bounding box center [440, 439] width 10 height 11
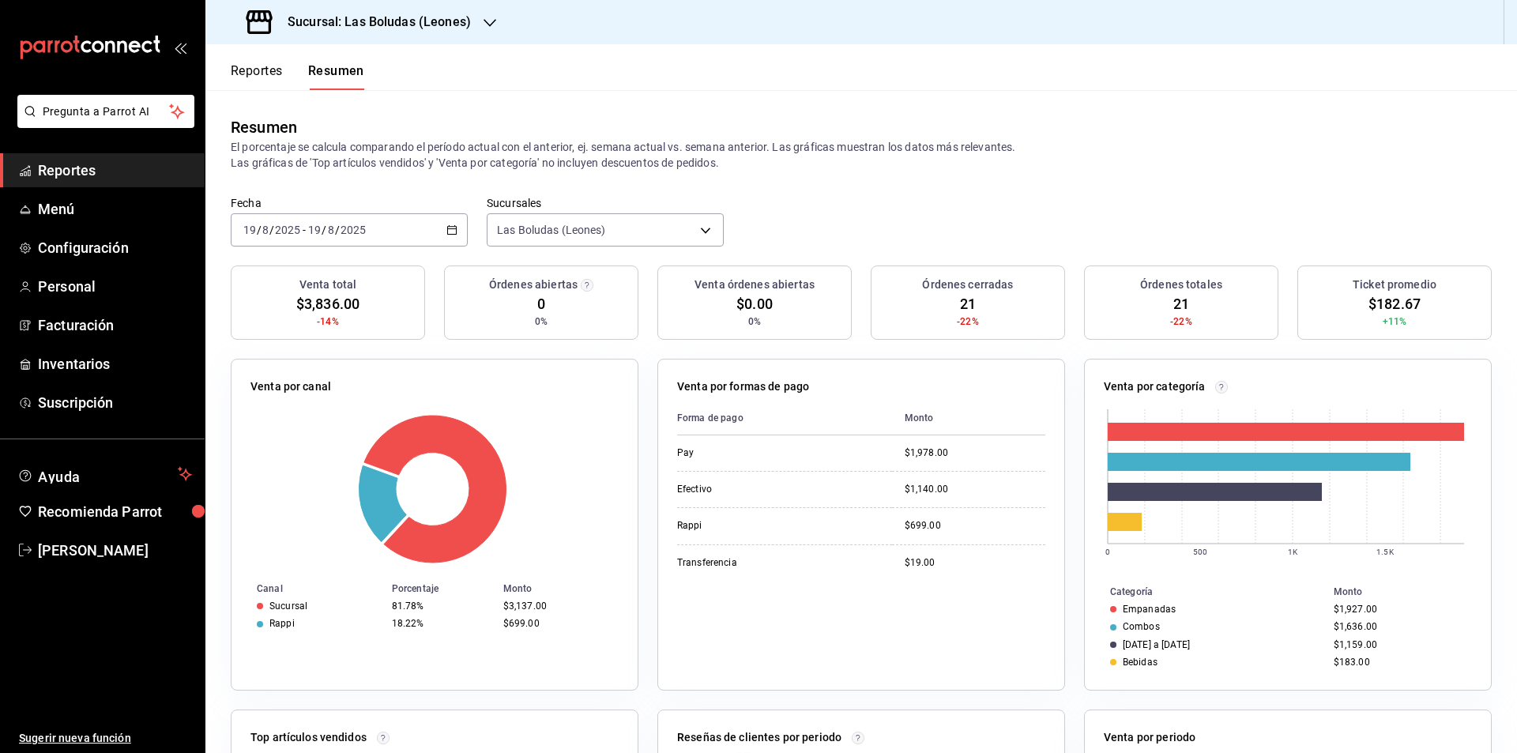
click at [450, 228] on icon "button" at bounding box center [452, 229] width 11 height 11
click at [852, 218] on div "Fecha [DATE] [DATE] - [DATE] [DATE] Sucursales Las Boludas (Leones) [object Obj…" at bounding box center [861, 231] width 1312 height 70
click at [449, 229] on \(Stroke\) "button" at bounding box center [452, 228] width 9 height 1
click at [111, 549] on span "[PERSON_NAME]" at bounding box center [115, 550] width 154 height 21
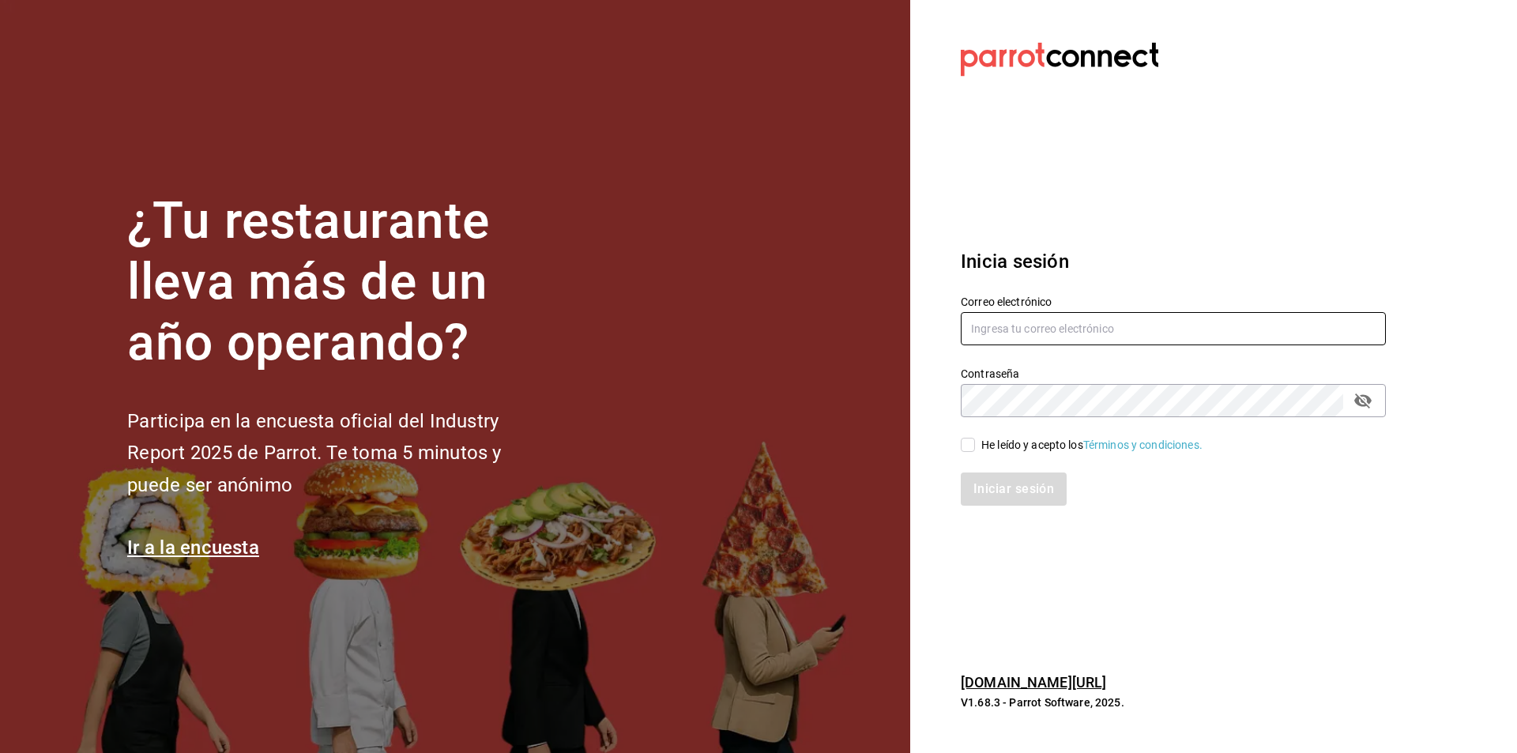
type input "[PERSON_NAME][EMAIL_ADDRESS][PERSON_NAME][DOMAIN_NAME]"
